Goal: Information Seeking & Learning: Understand process/instructions

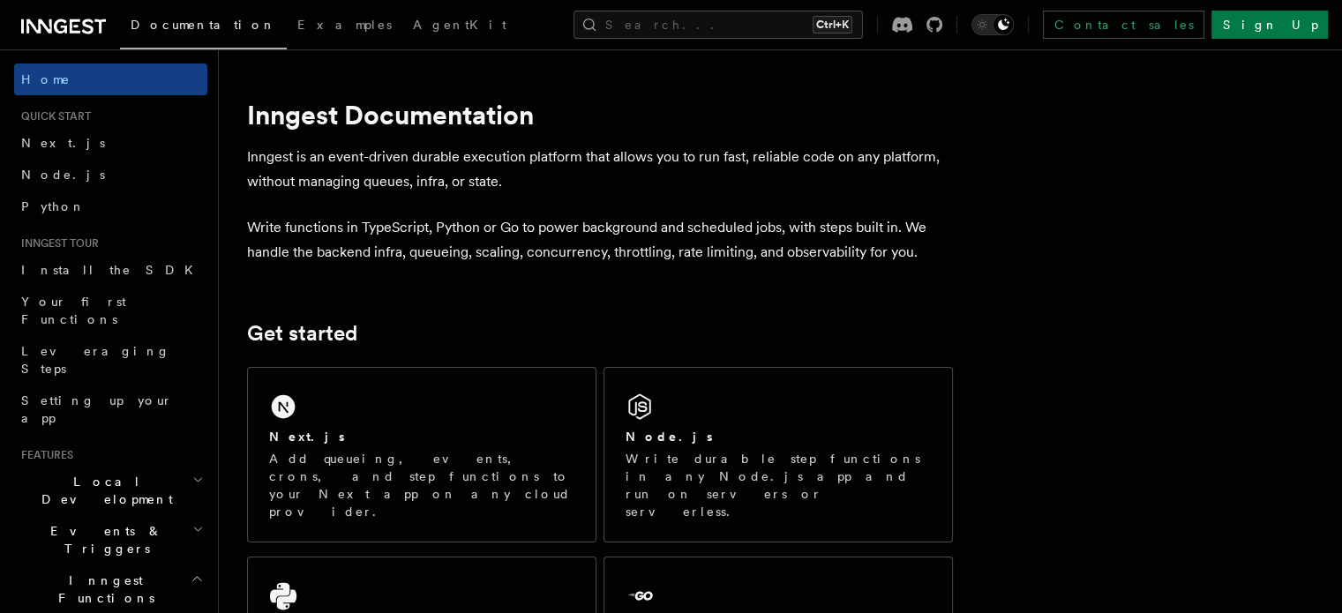
click at [121, 473] on span "Local Development" at bounding box center [103, 490] width 178 height 35
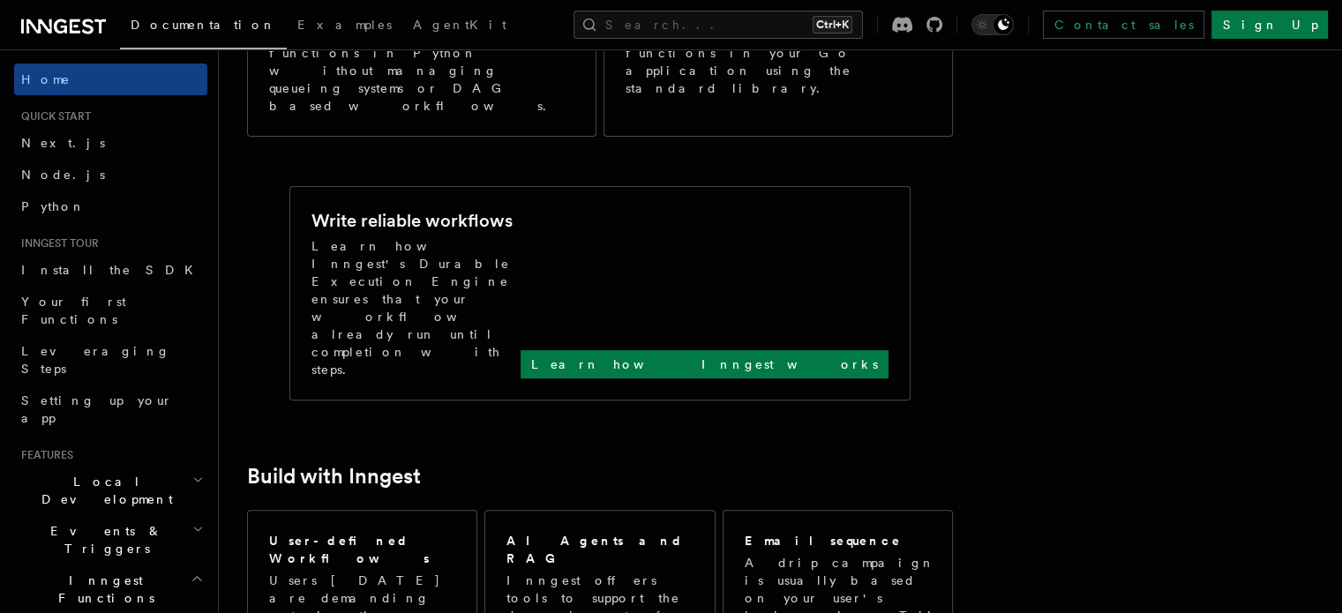
scroll to position [642, 0]
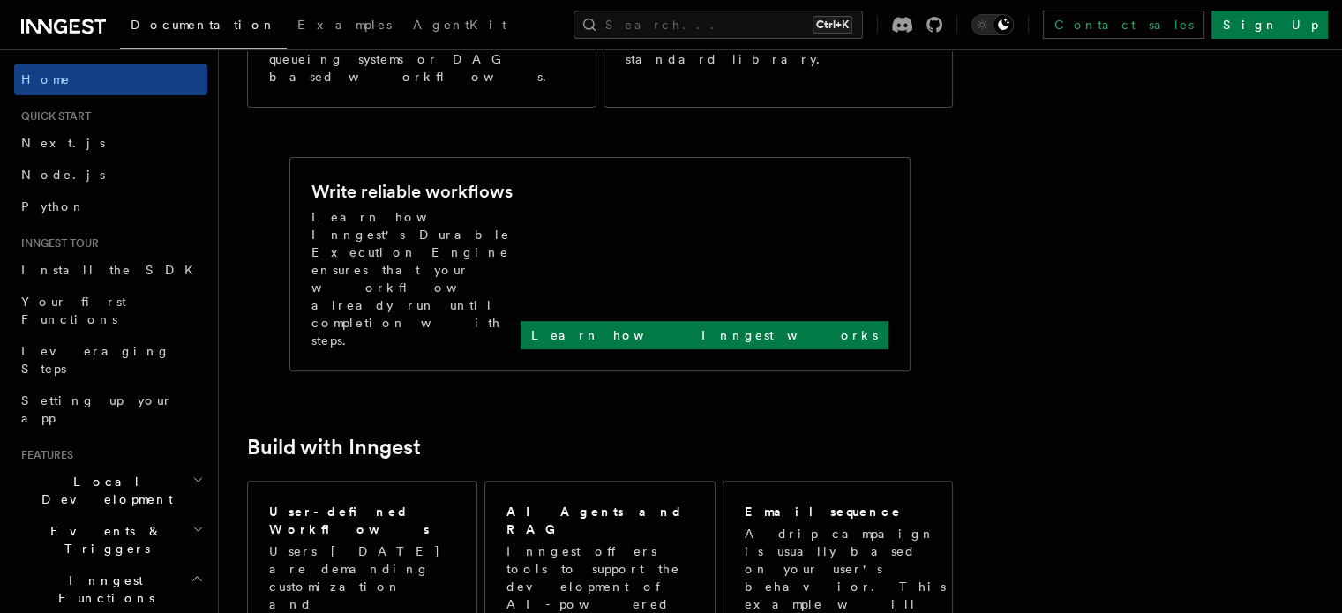
click at [123, 473] on span "Local Development" at bounding box center [103, 490] width 178 height 35
click at [88, 524] on span "Overview" at bounding box center [129, 531] width 182 height 14
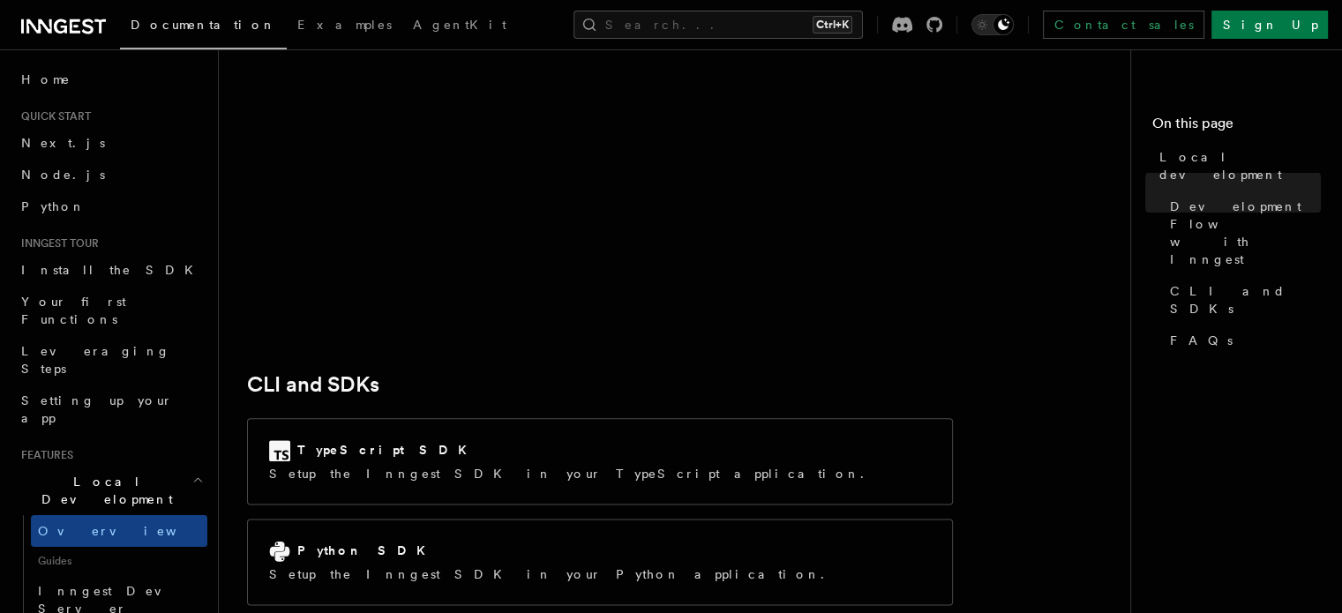
scroll to position [2188, 0]
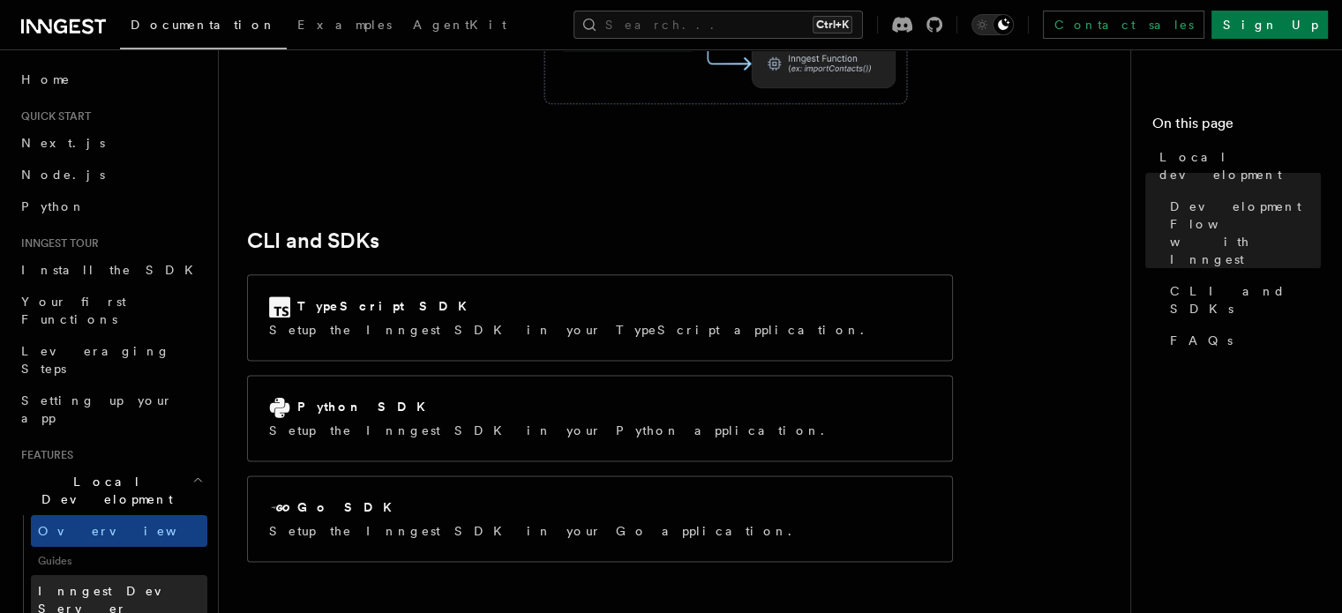
click at [106, 575] on link "Inngest Dev Server" at bounding box center [119, 599] width 176 height 49
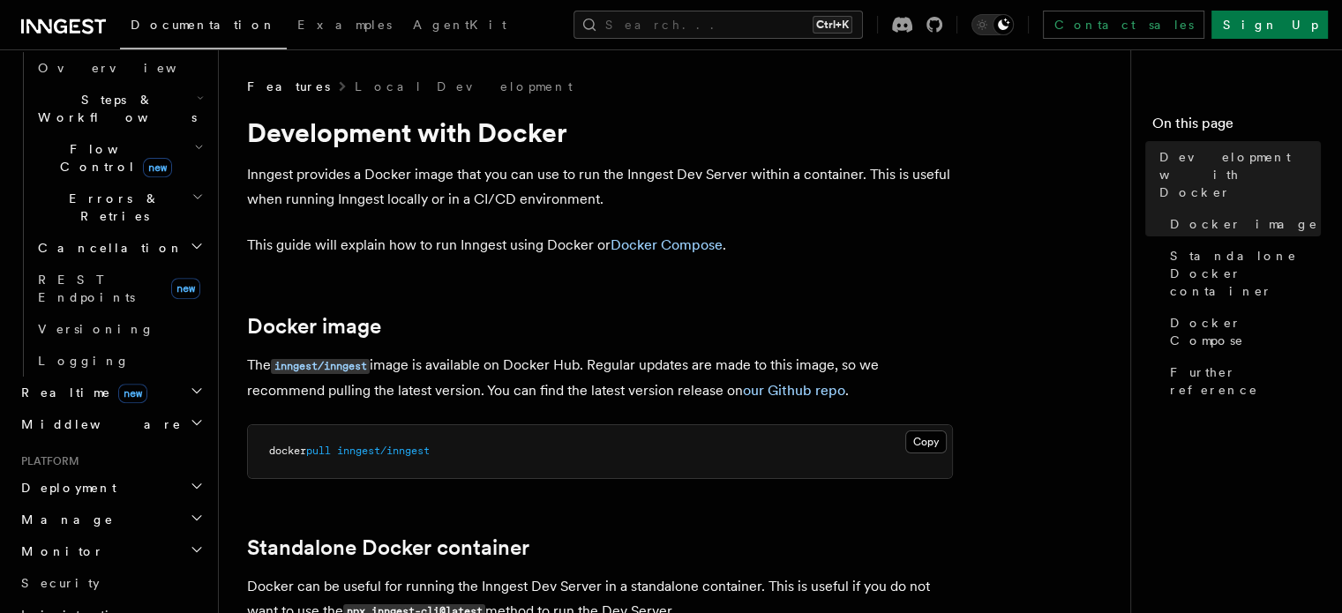
scroll to position [722, 0]
click at [103, 470] on h2 "Deployment" at bounding box center [110, 486] width 193 height 32
click at [95, 502] on link "Overview" at bounding box center [119, 518] width 176 height 32
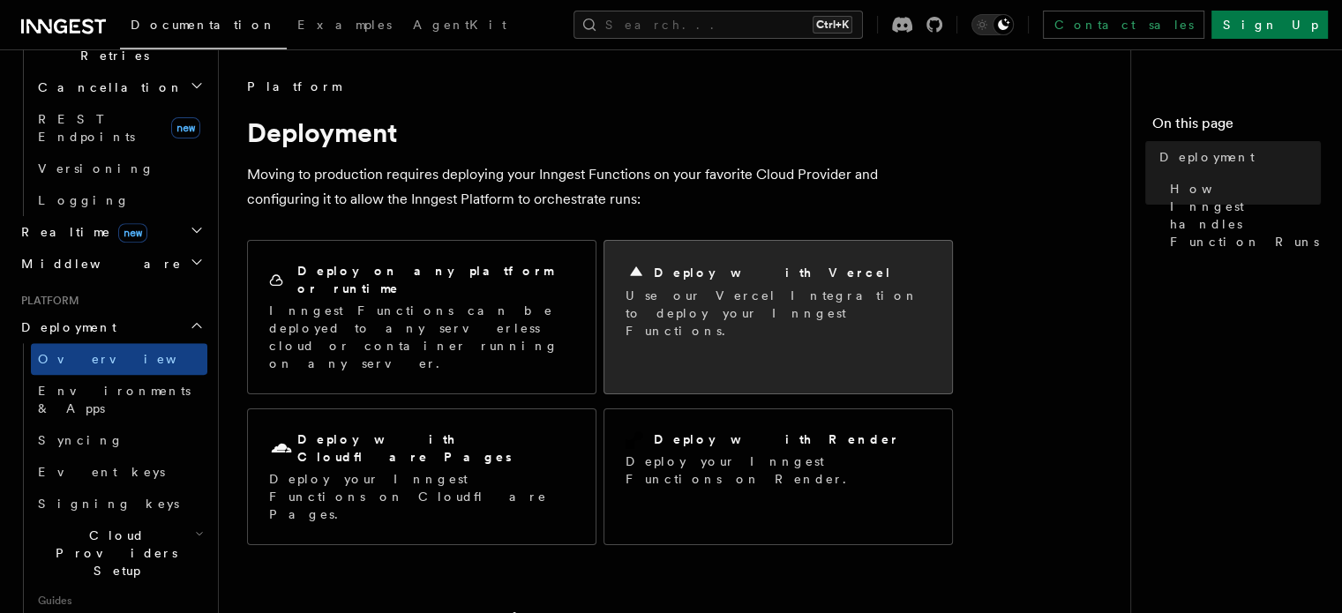
click at [744, 300] on p "Use our Vercel Integration to deploy your Inngest Functions." at bounding box center [777, 313] width 305 height 53
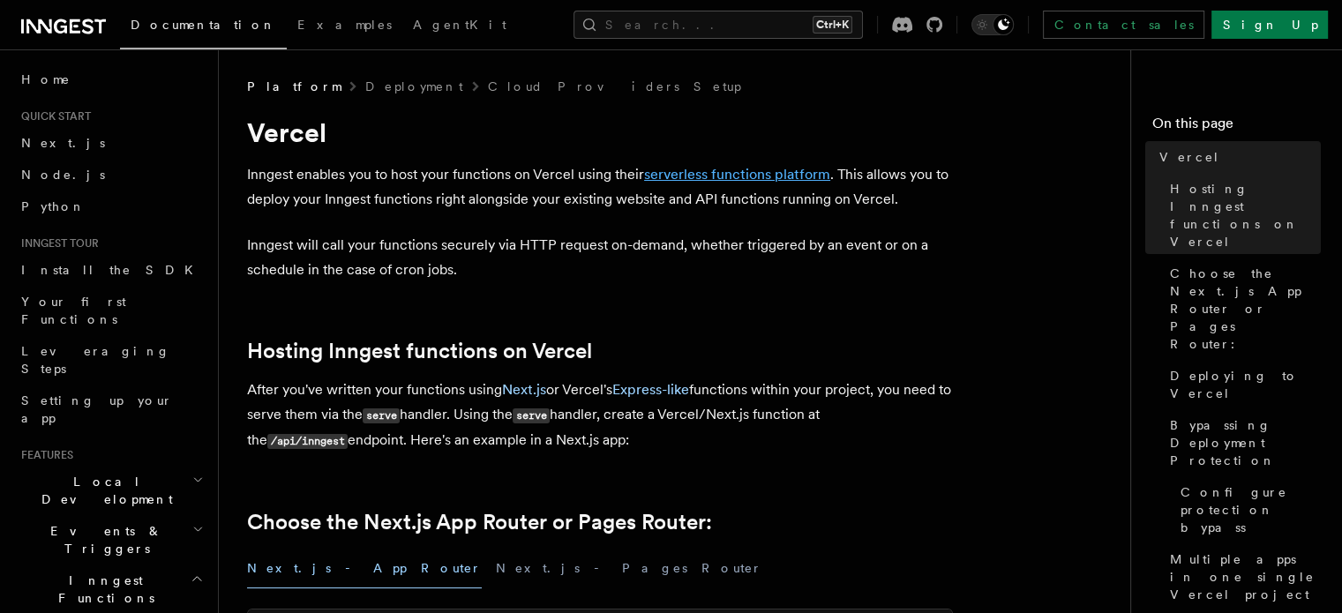
click at [776, 171] on link "serverless functions platform" at bounding box center [737, 174] width 186 height 17
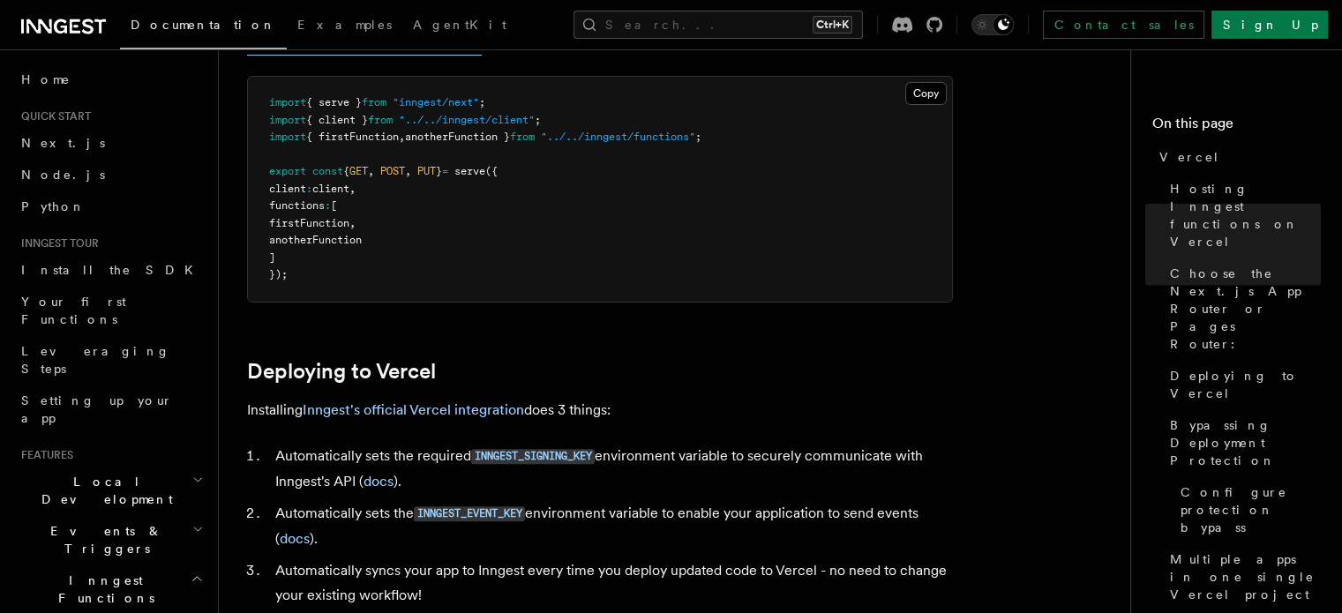
scroll to position [533, 0]
click at [430, 414] on link "Inngest's official Vercel integration" at bounding box center [413, 409] width 221 height 17
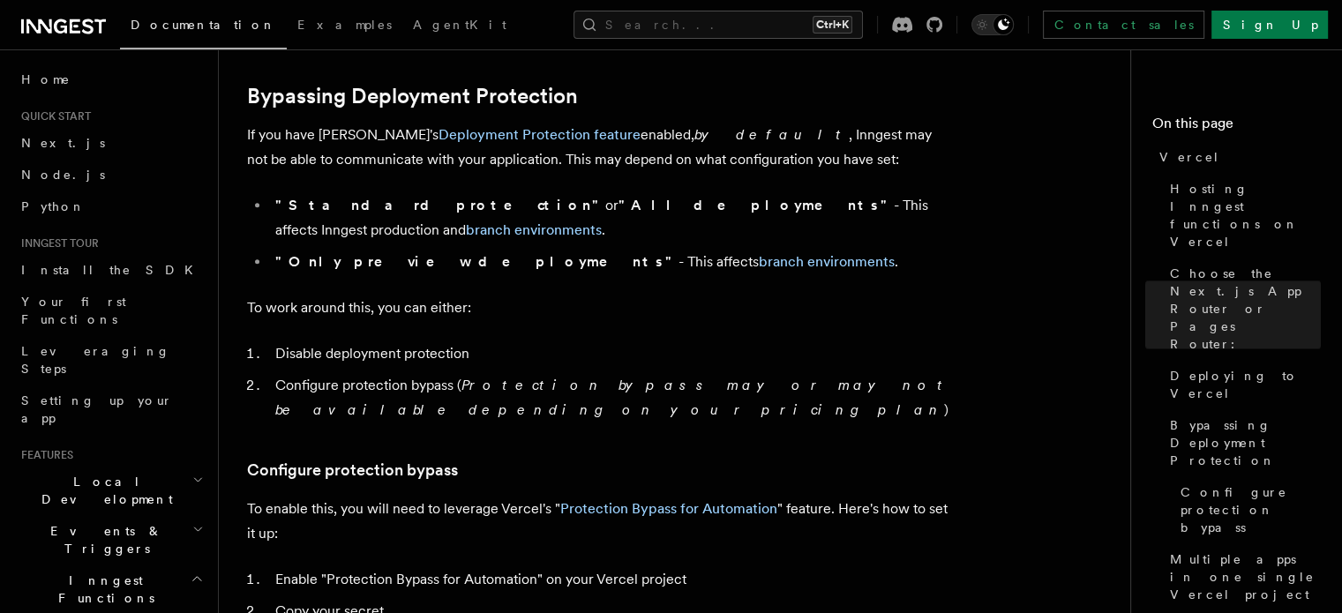
click at [510, 437] on article "Platform Deployment Cloud Providers Setup Vercel Inngest enables you to host yo…" at bounding box center [681, 611] width 869 height 3675
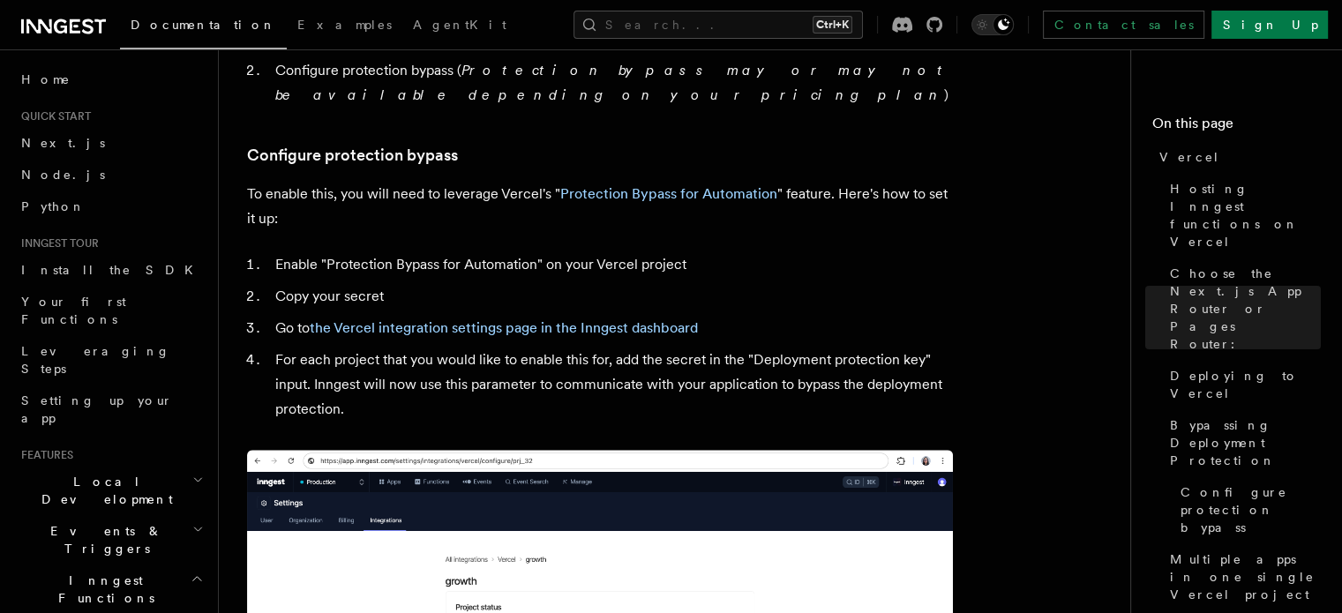
scroll to position [1619, 0]
